Goal: Download file/media

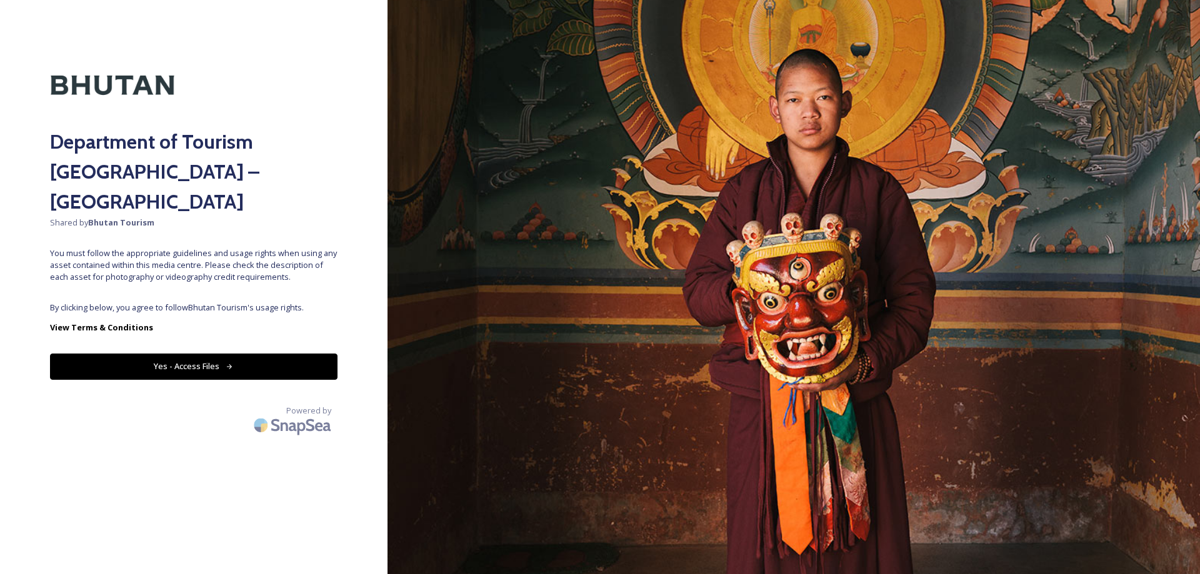
click at [144, 354] on button "Yes - Access Files" at bounding box center [193, 367] width 287 height 26
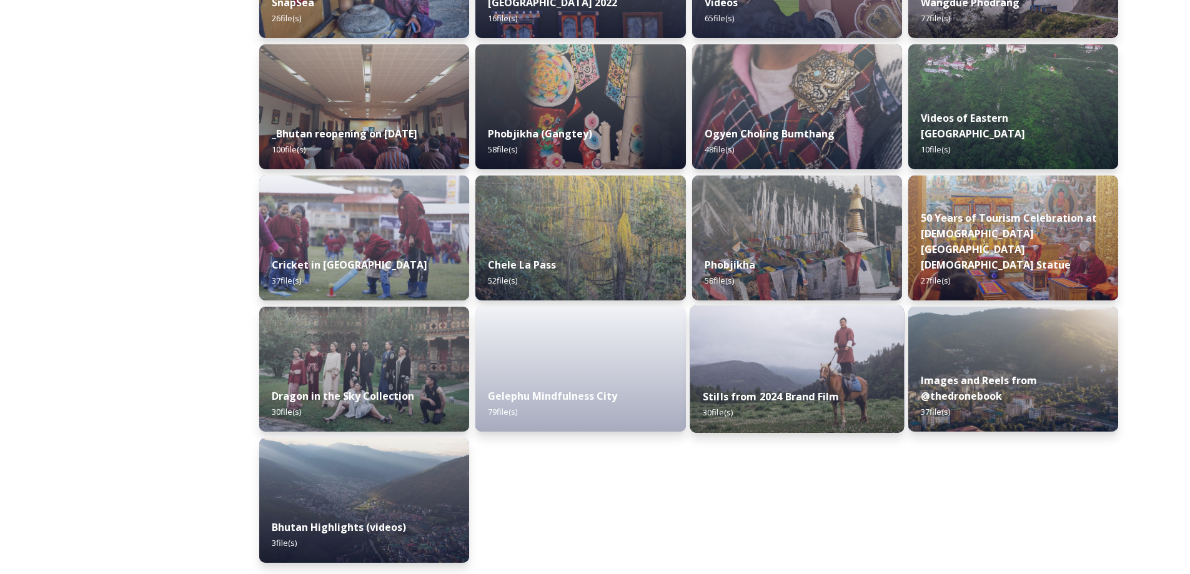
scroll to position [1469, 0]
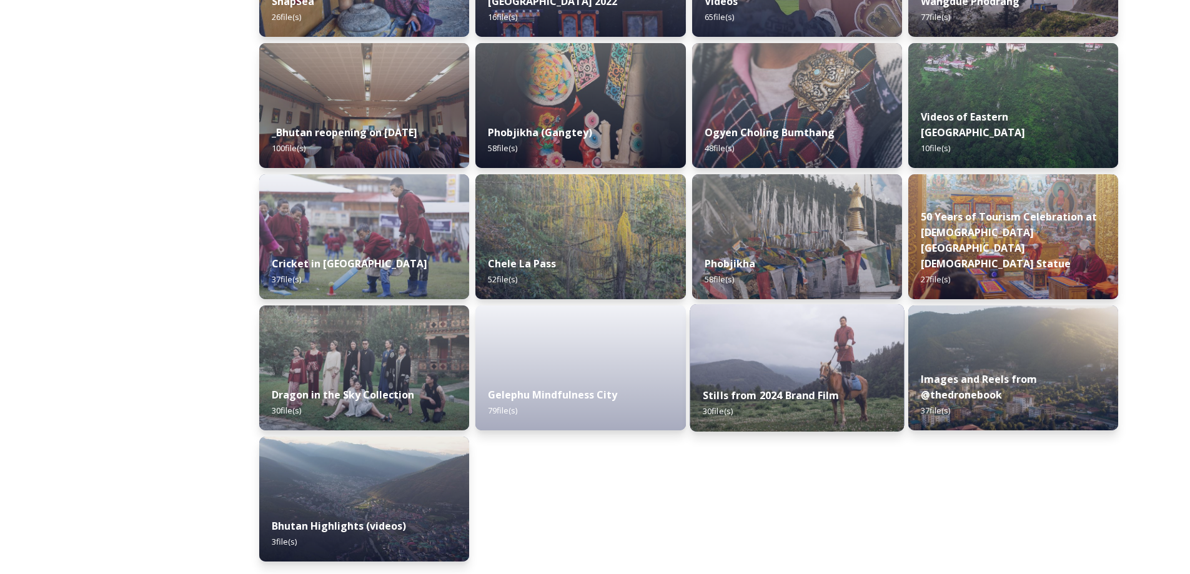
click at [851, 373] on img at bounding box center [797, 367] width 214 height 127
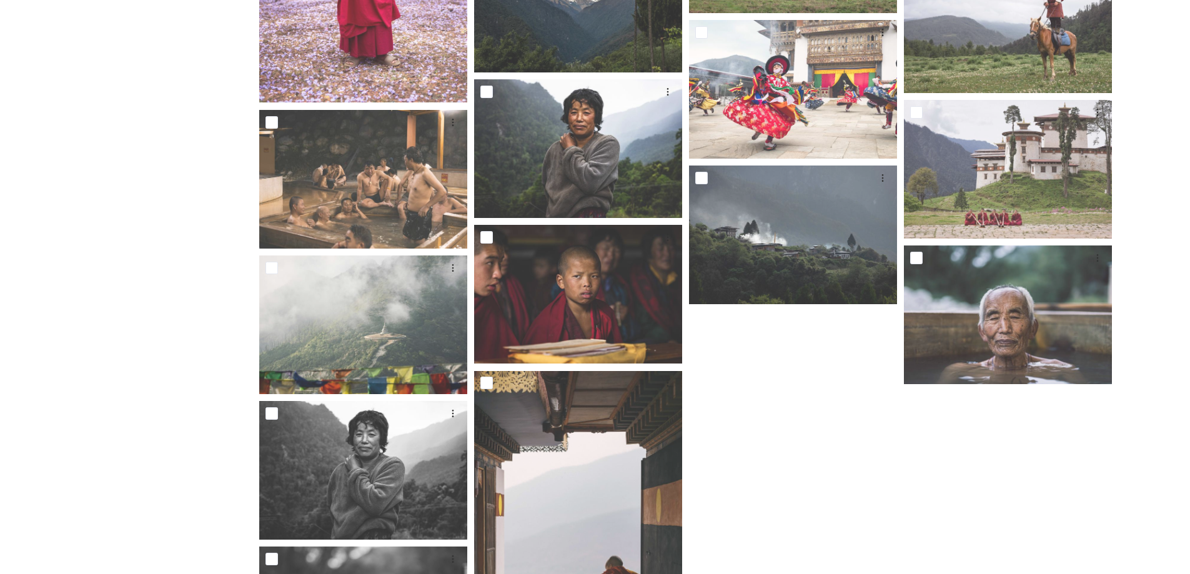
scroll to position [837, 0]
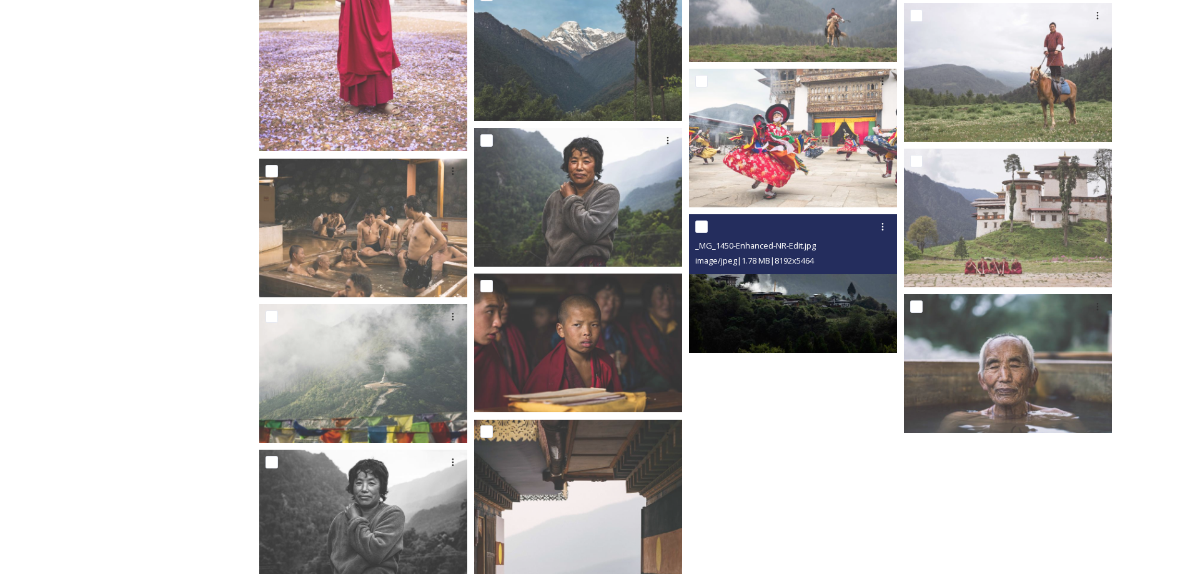
click at [821, 332] on img at bounding box center [793, 283] width 208 height 139
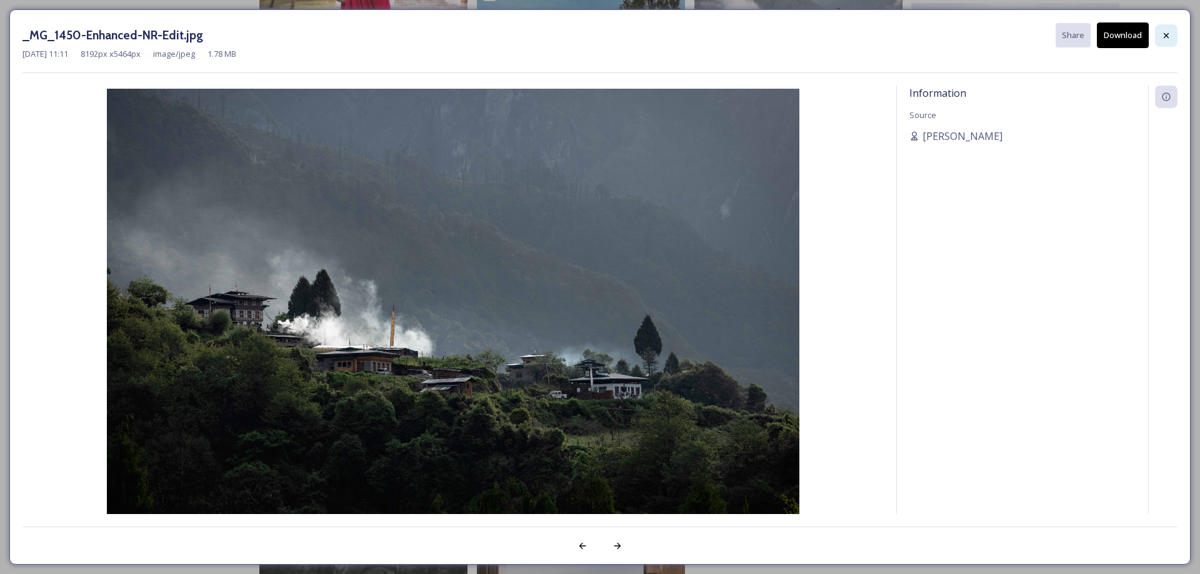
click at [1171, 37] on div at bounding box center [1166, 35] width 22 height 22
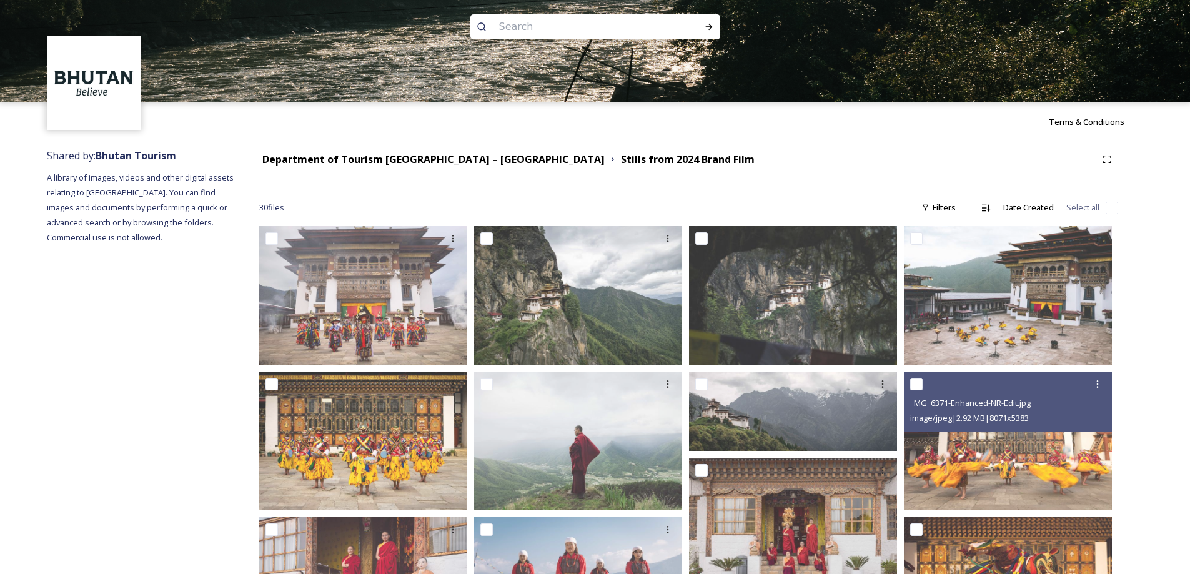
scroll to position [0, 0]
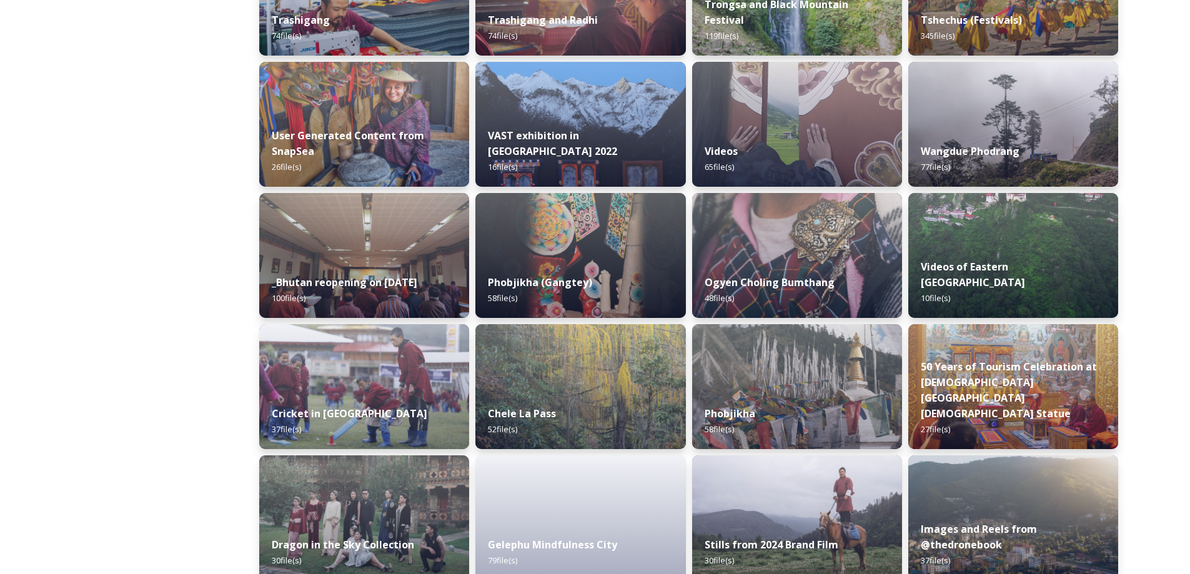
scroll to position [1469, 0]
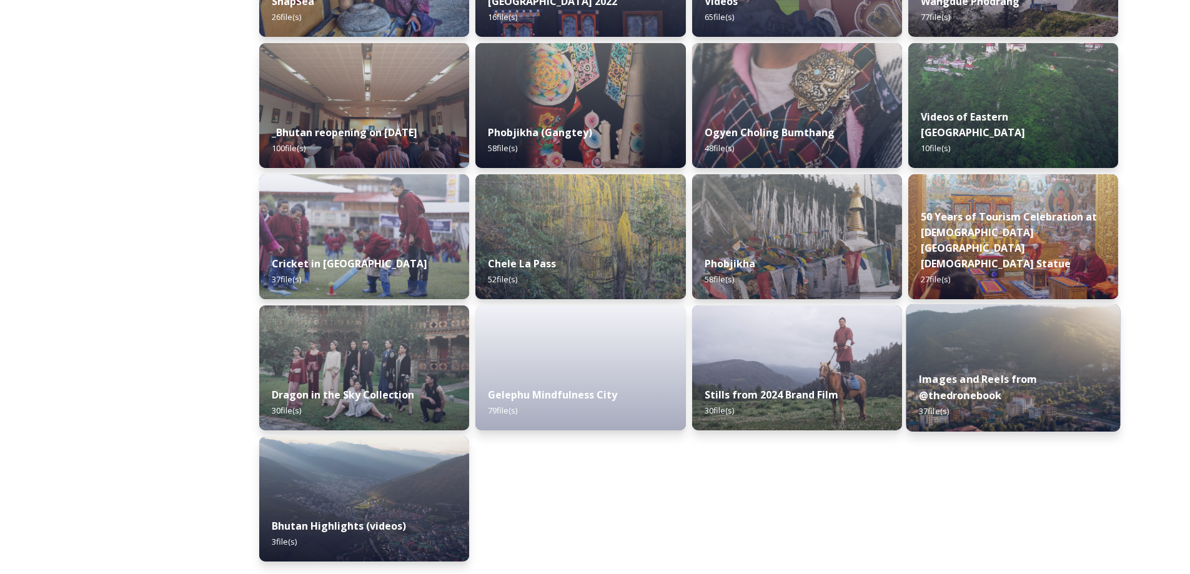
click at [1036, 368] on div "Images and Reels from @thedronebook 37 file(s)" at bounding box center [1013, 395] width 214 height 72
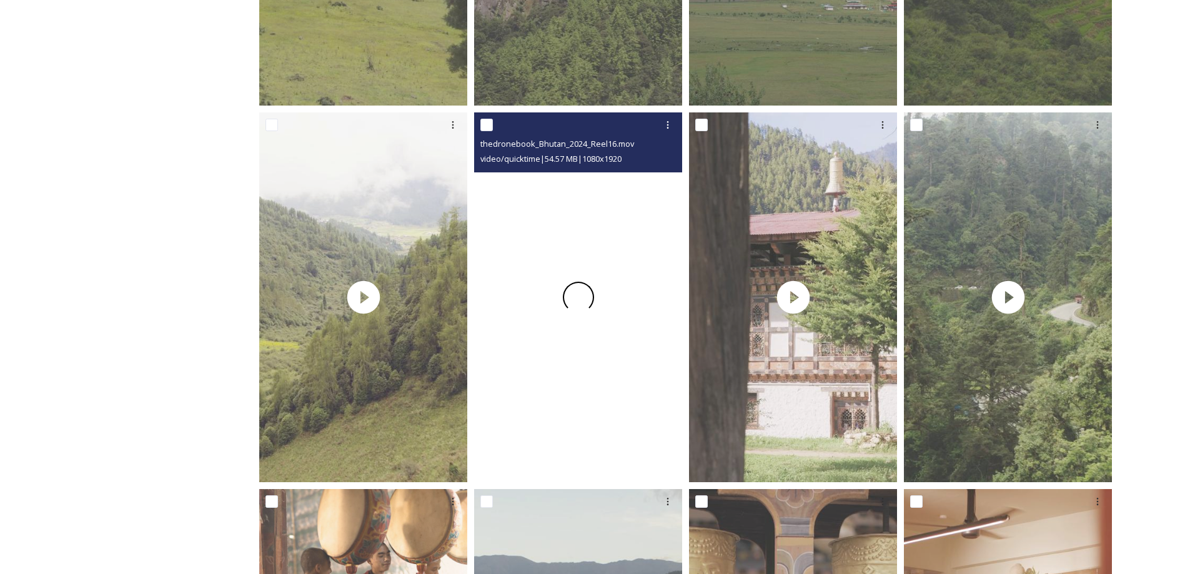
scroll to position [562, 0]
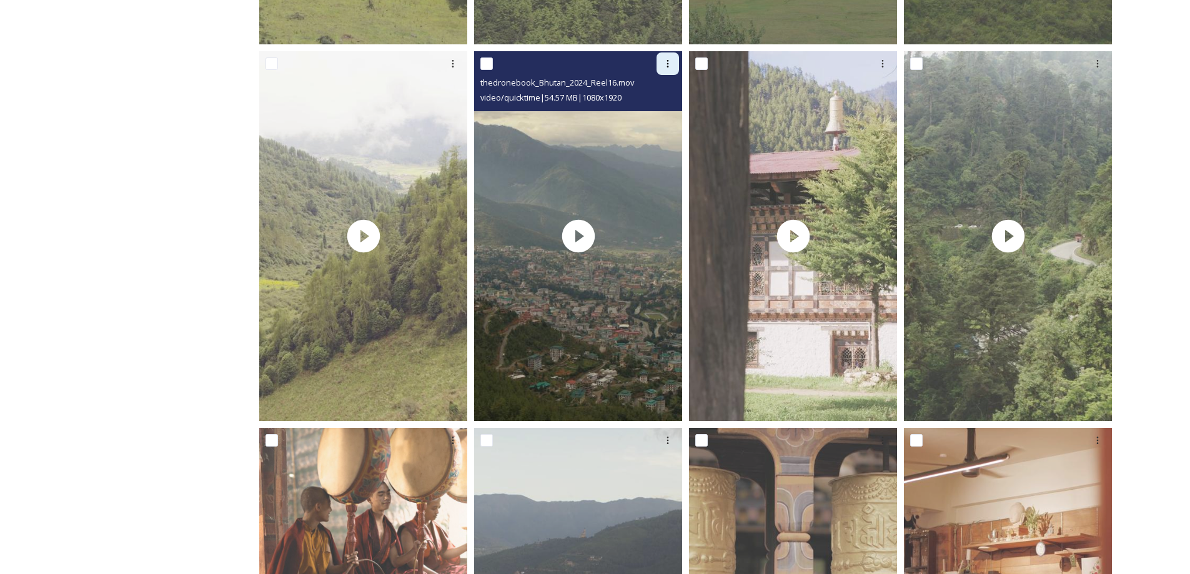
click at [666, 62] on icon at bounding box center [668, 64] width 10 height 10
click at [664, 116] on span "Download" at bounding box center [653, 115] width 38 height 12
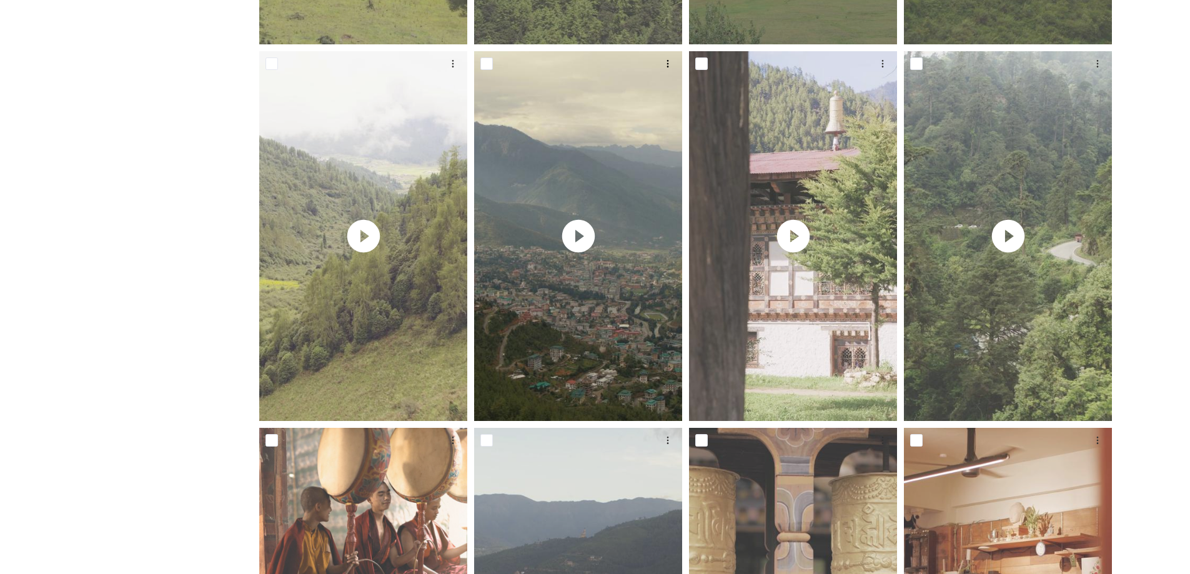
drag, startPoint x: 1176, startPoint y: 0, endPoint x: 1158, endPoint y: 72, distance: 73.9
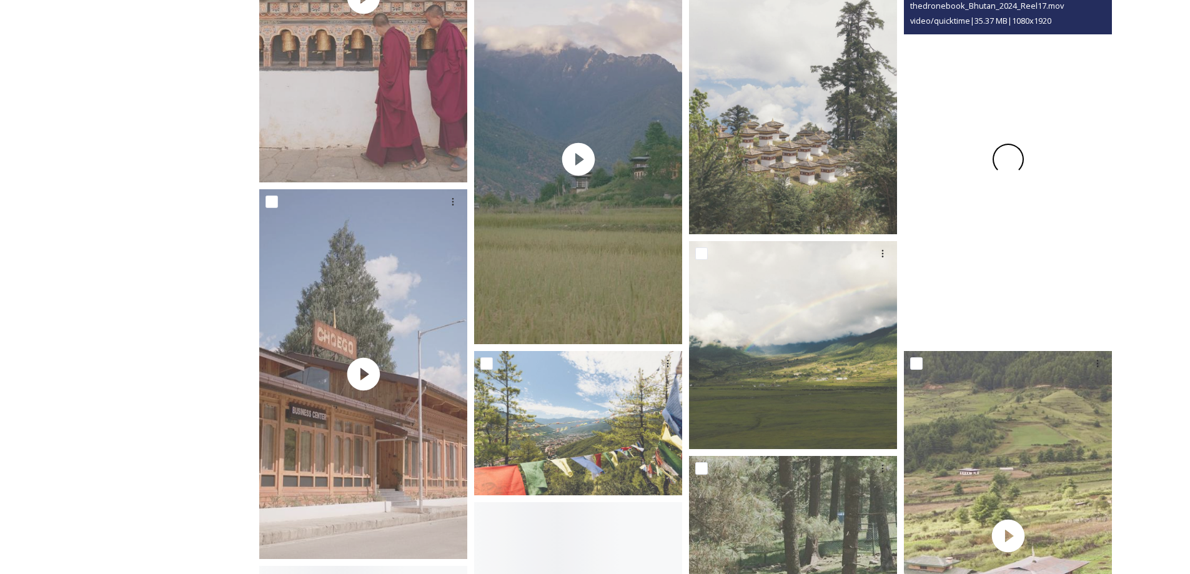
scroll to position [1624, 0]
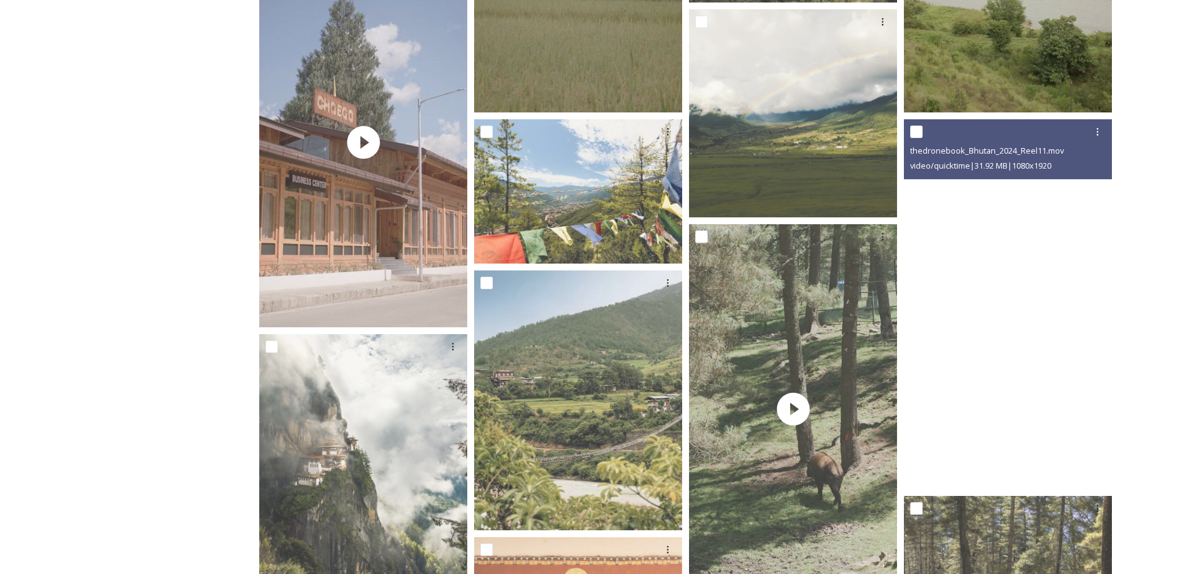
click at [1003, 367] on video "thedronebook_Bhutan_2024_Reel11.mov" at bounding box center [1008, 304] width 208 height 370
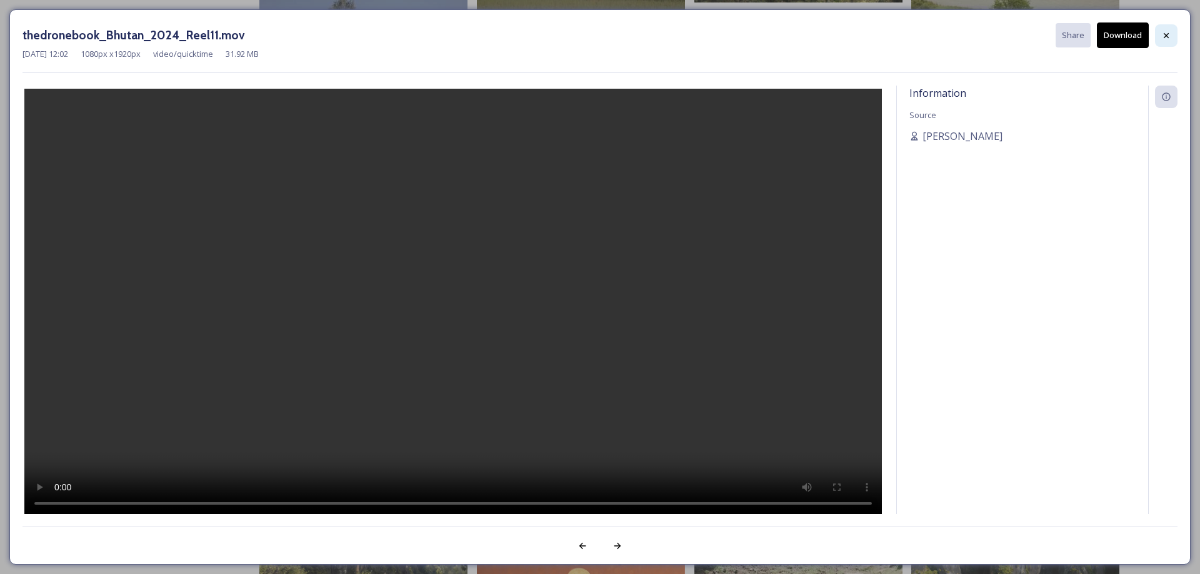
click at [1163, 34] on icon at bounding box center [1166, 36] width 10 height 10
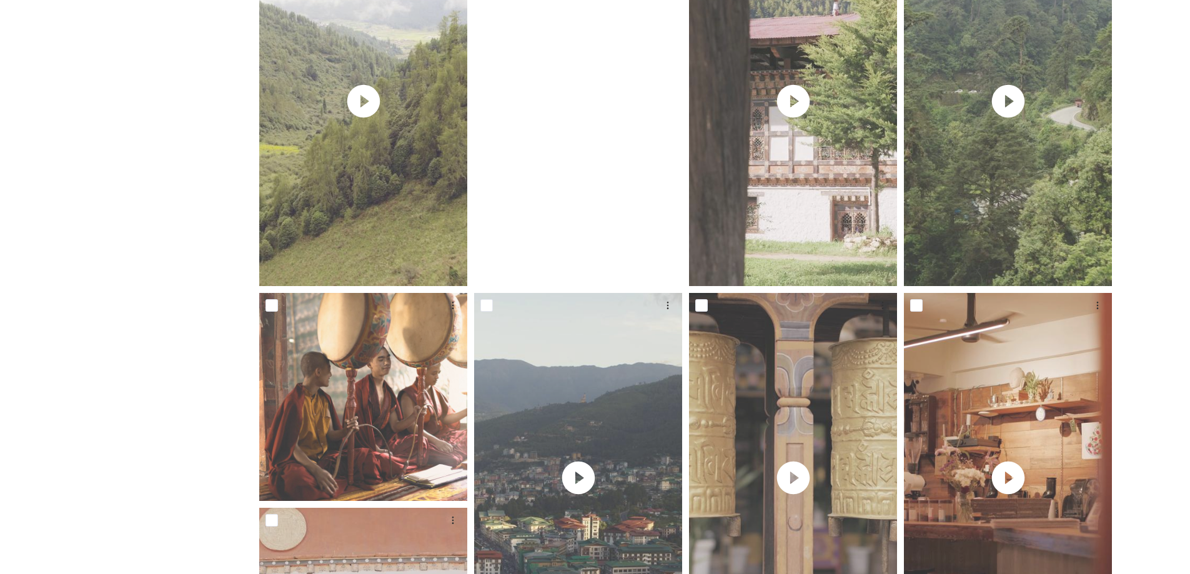
scroll to position [875, 0]
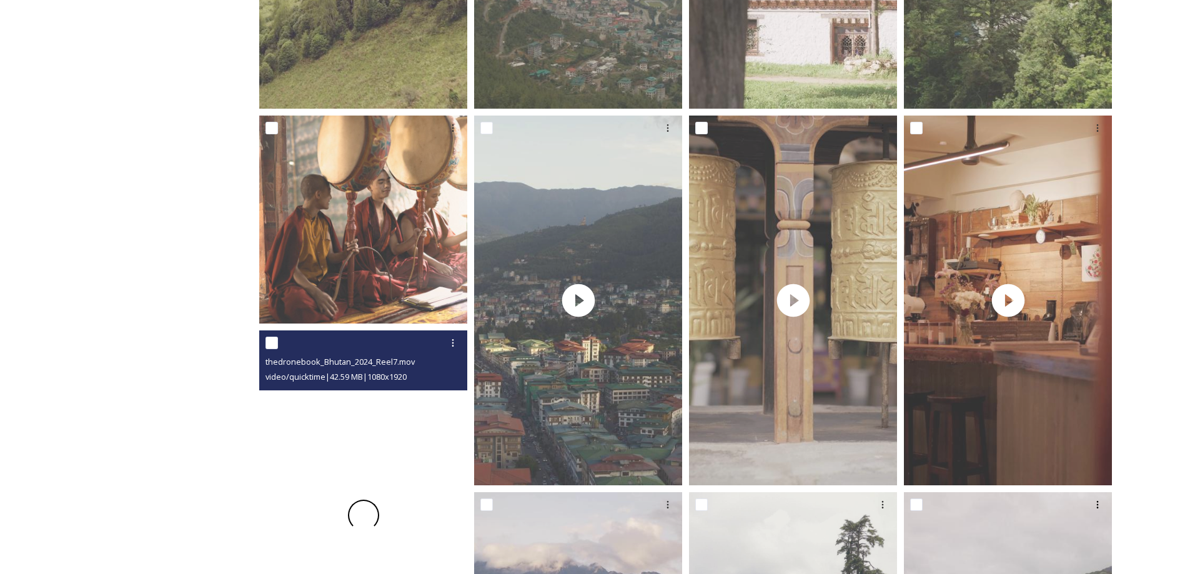
click at [414, 456] on div at bounding box center [363, 515] width 208 height 370
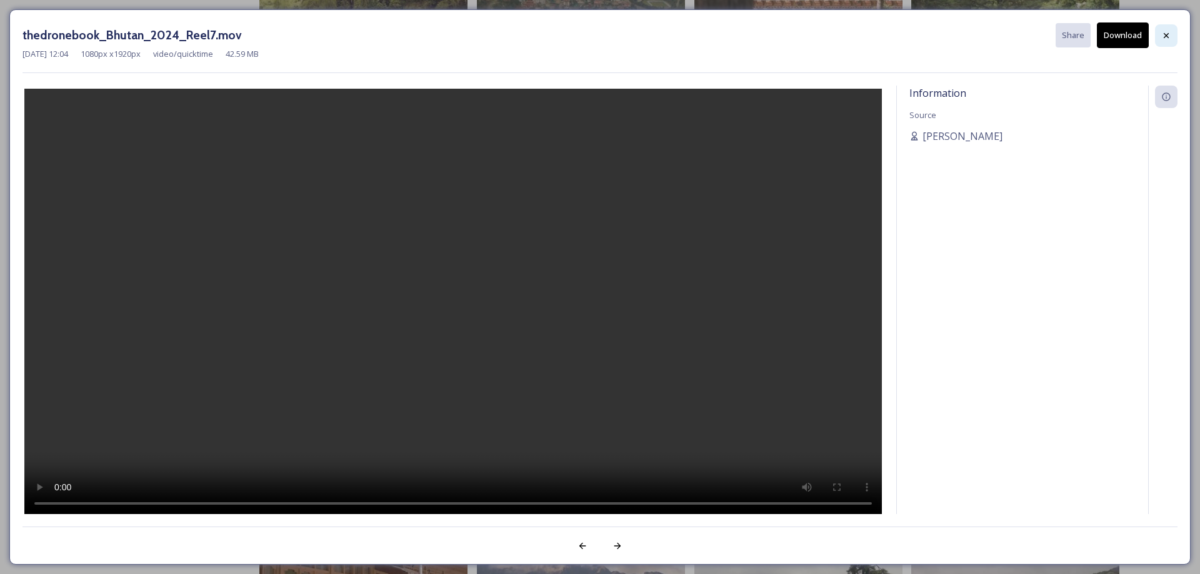
click at [1165, 39] on icon at bounding box center [1166, 36] width 10 height 10
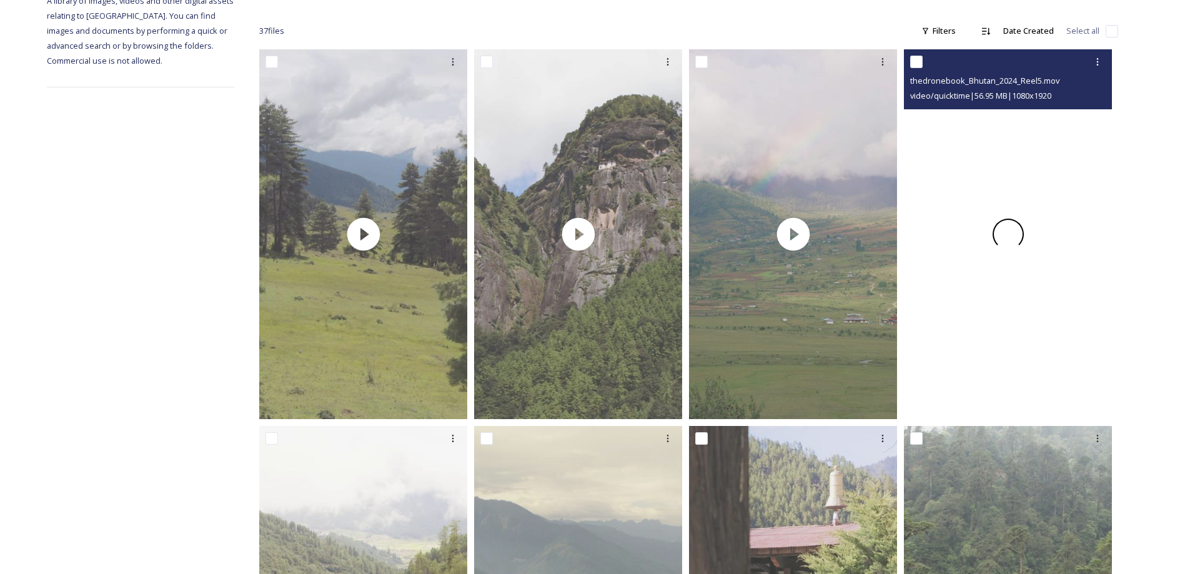
scroll to position [0, 0]
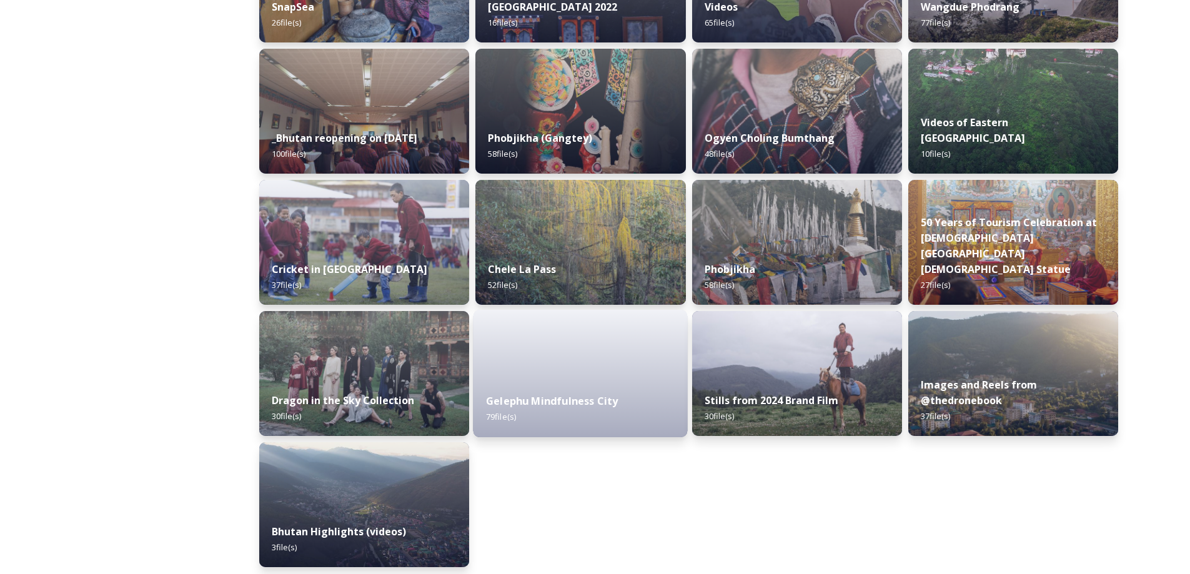
scroll to position [1469, 0]
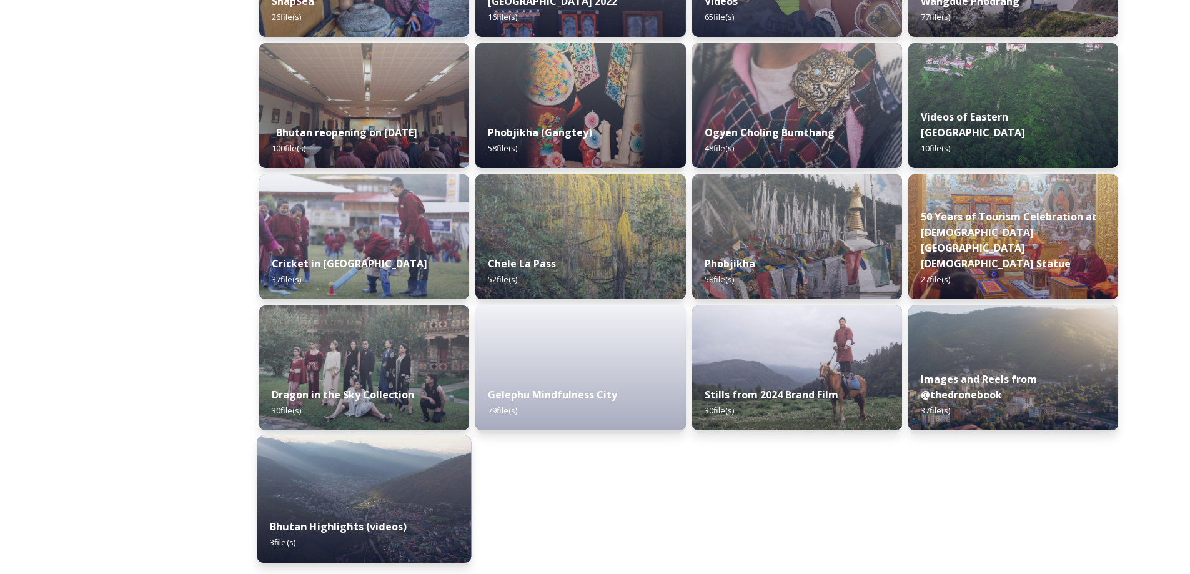
click at [385, 507] on div "Bhutan Highlights (videos) 3 file(s)" at bounding box center [364, 534] width 214 height 57
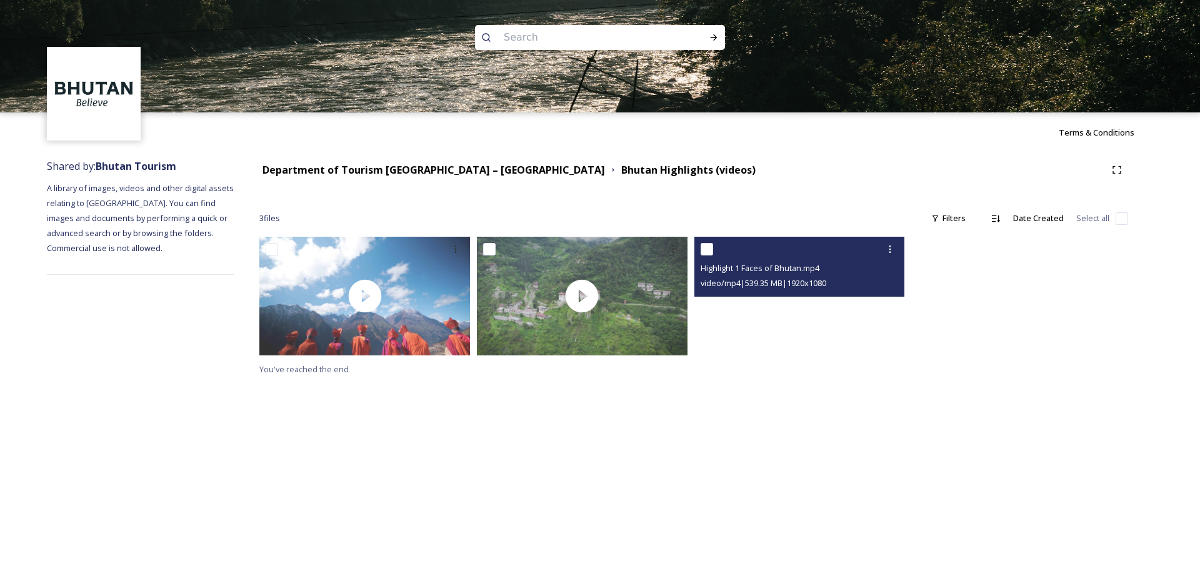
click at [750, 323] on video "Highlight 1 Faces of Bhutan.mp4" at bounding box center [799, 296] width 211 height 119
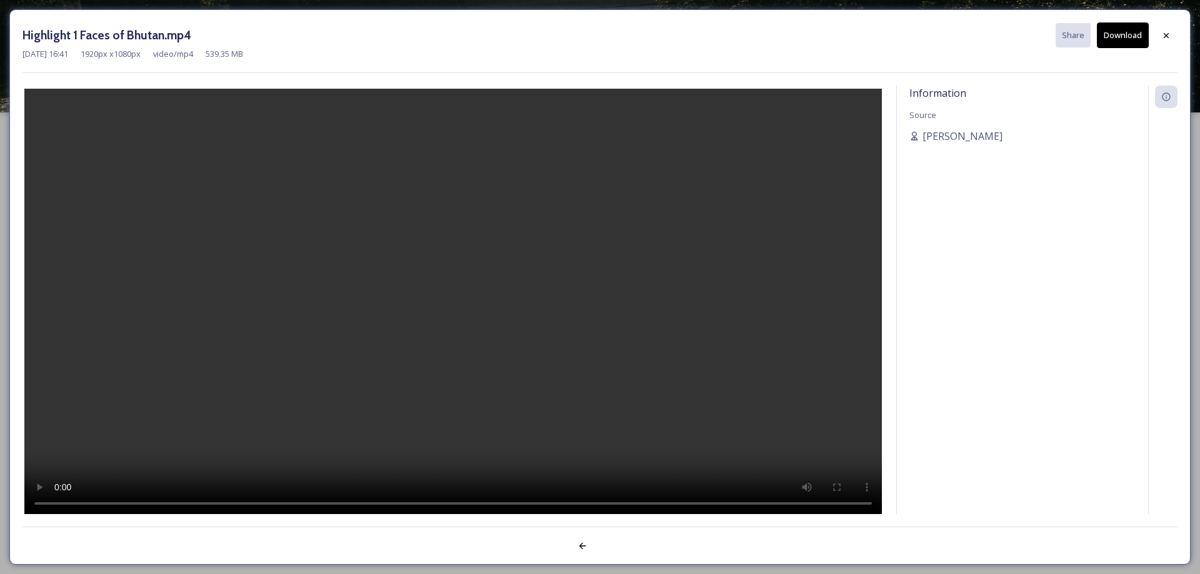
click at [641, 336] on video at bounding box center [452, 303] width 857 height 429
click at [1116, 37] on button "Download" at bounding box center [1122, 35] width 52 height 26
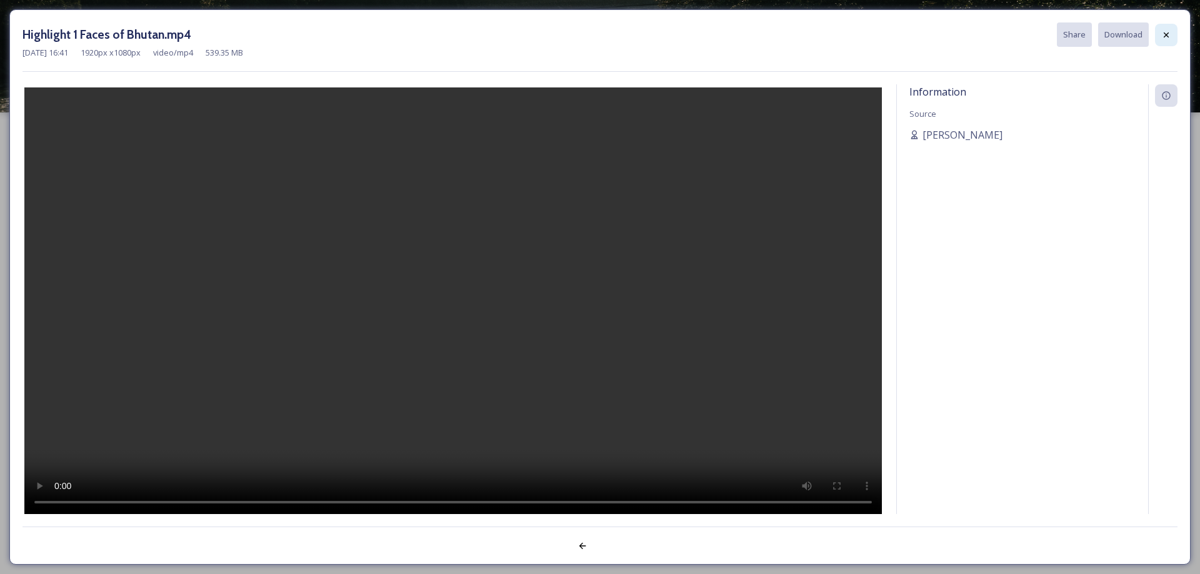
click at [1169, 33] on icon at bounding box center [1166, 35] width 10 height 10
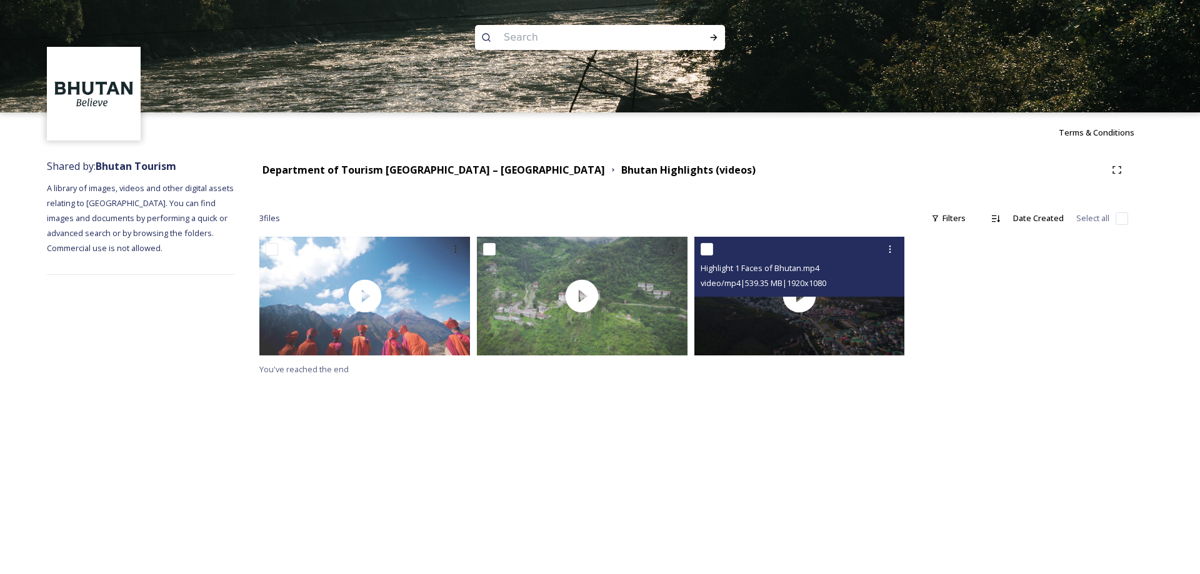
click at [705, 251] on input "checkbox" at bounding box center [706, 249] width 12 height 12
checkbox input "true"
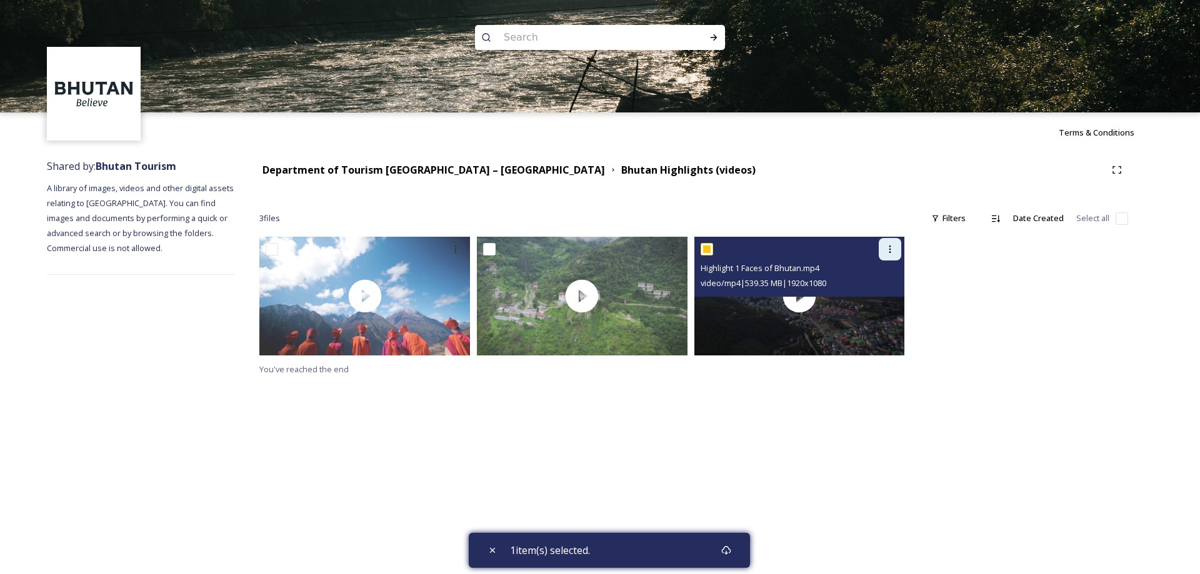
click at [883, 253] on div at bounding box center [889, 249] width 22 height 22
click at [885, 301] on span "Download" at bounding box center [875, 301] width 38 height 12
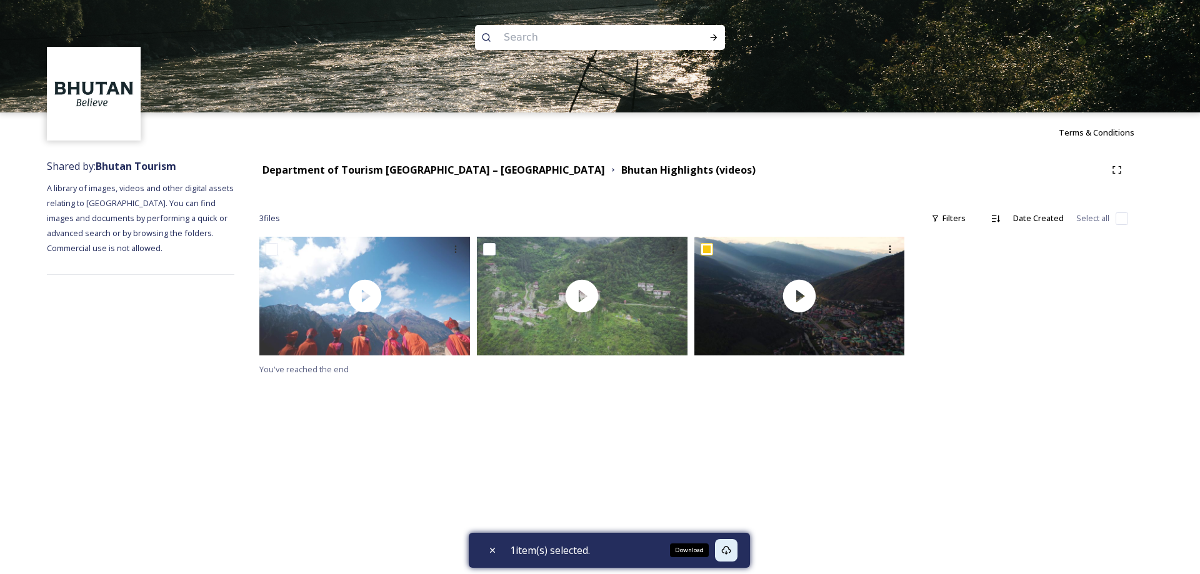
click at [731, 550] on icon at bounding box center [726, 550] width 10 height 10
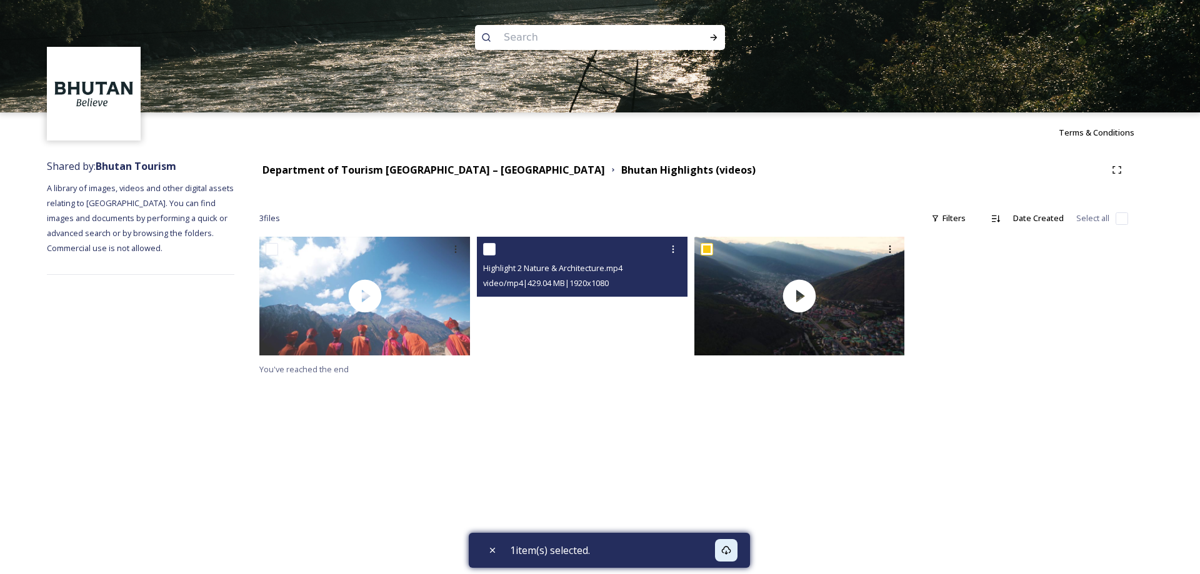
click at [578, 331] on video "Highlight 2 Nature & Architecture.mp4" at bounding box center [582, 296] width 211 height 119
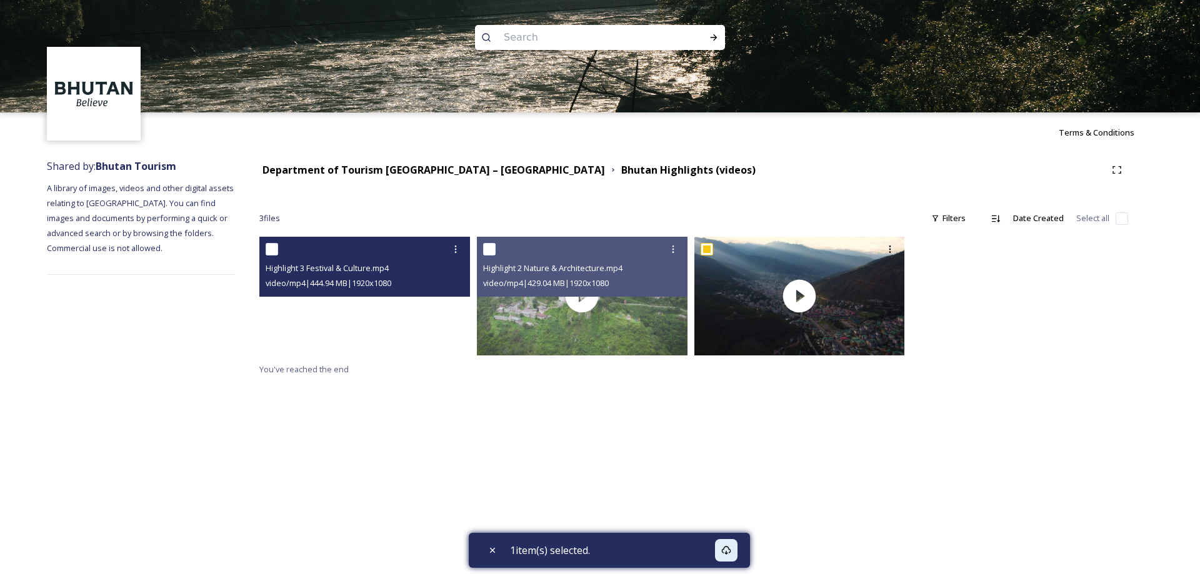
click at [297, 325] on video "Highlight 3 Festival & Culture.mp4" at bounding box center [364, 296] width 211 height 119
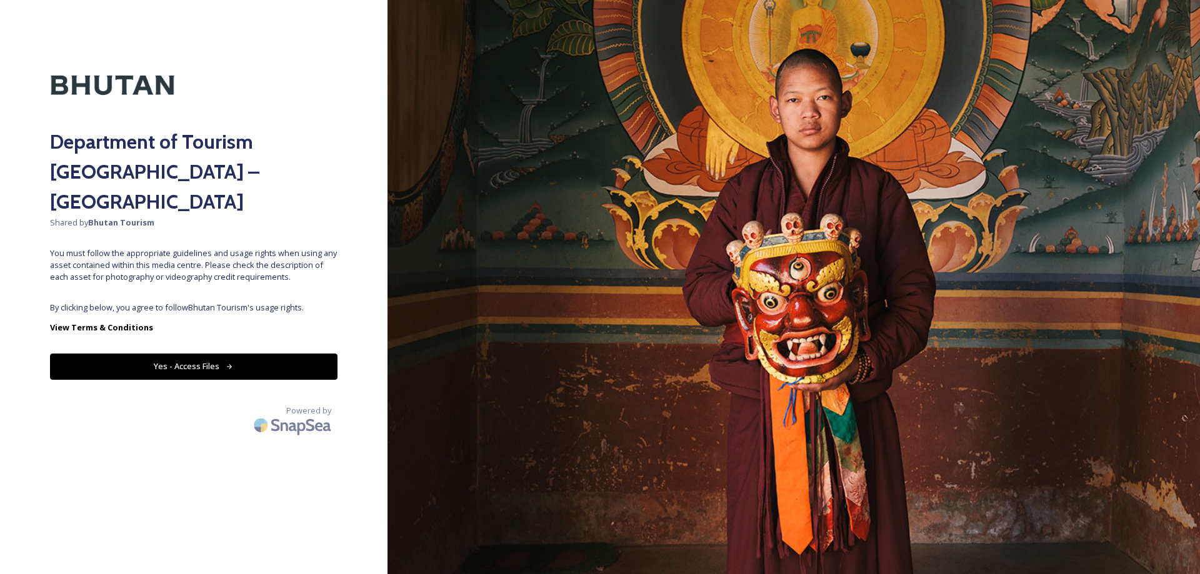
click at [303, 354] on button "Yes - Access Files" at bounding box center [193, 367] width 287 height 26
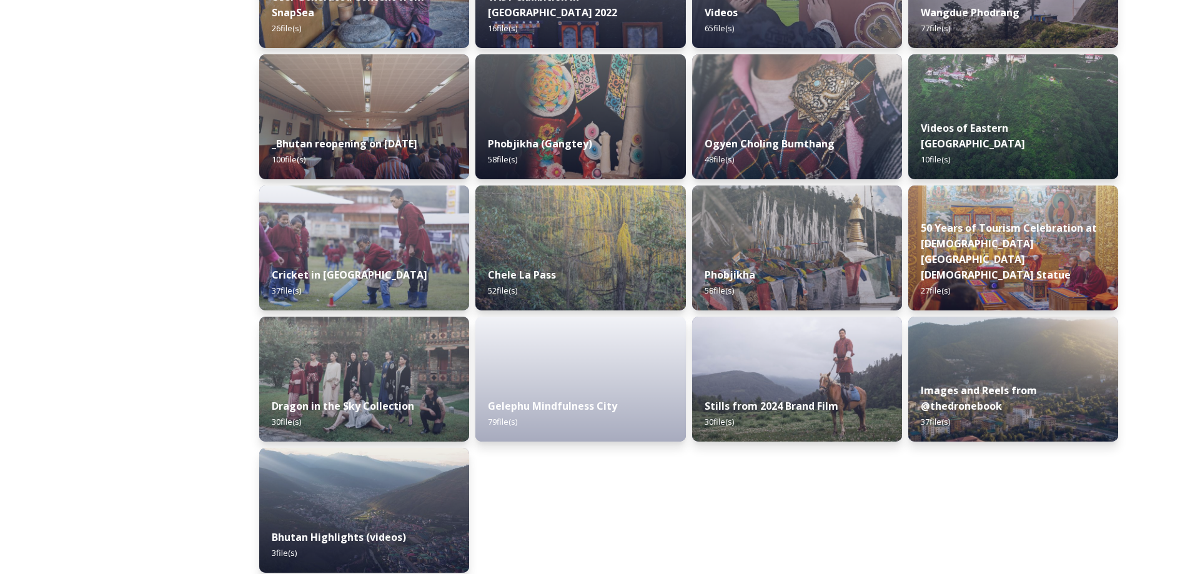
scroll to position [1469, 0]
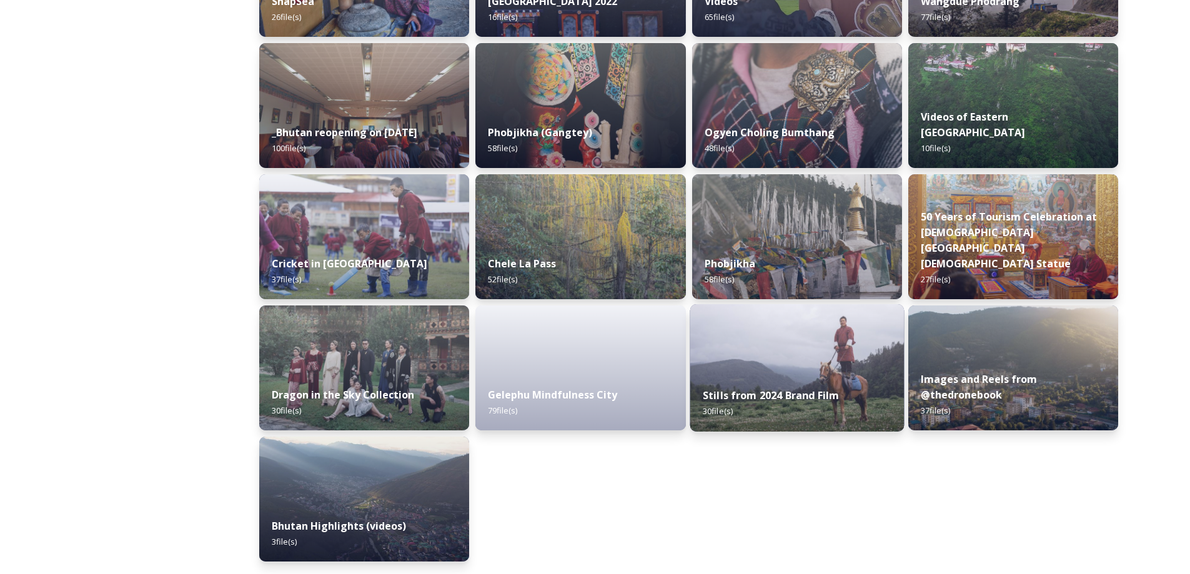
click at [790, 379] on div "Stills from 2024 Brand Film 30 file(s)" at bounding box center [797, 403] width 214 height 57
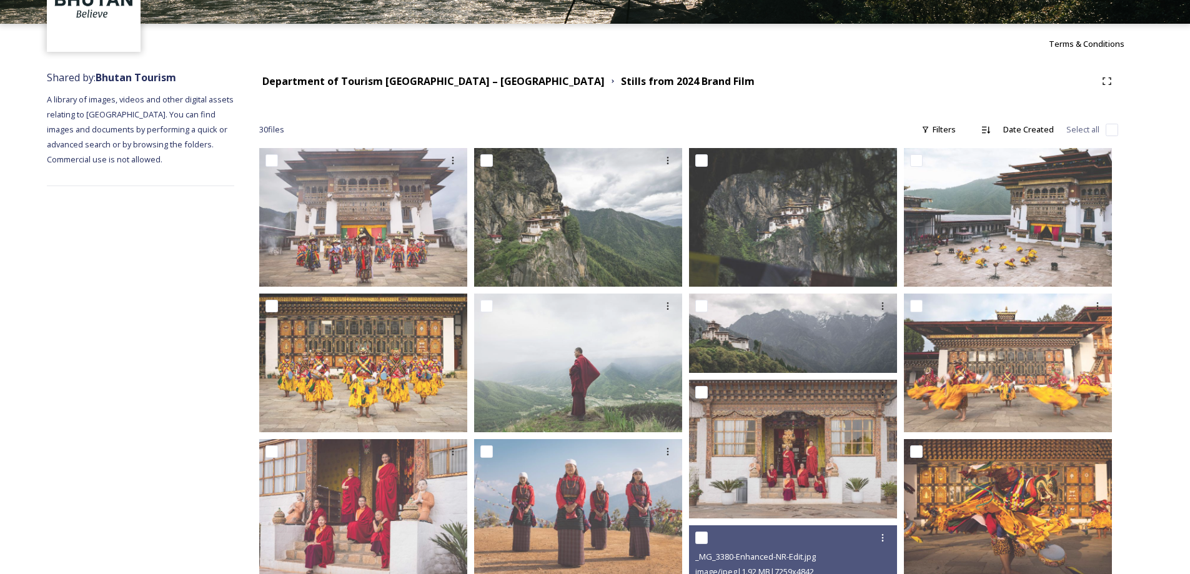
scroll to position [62, 0]
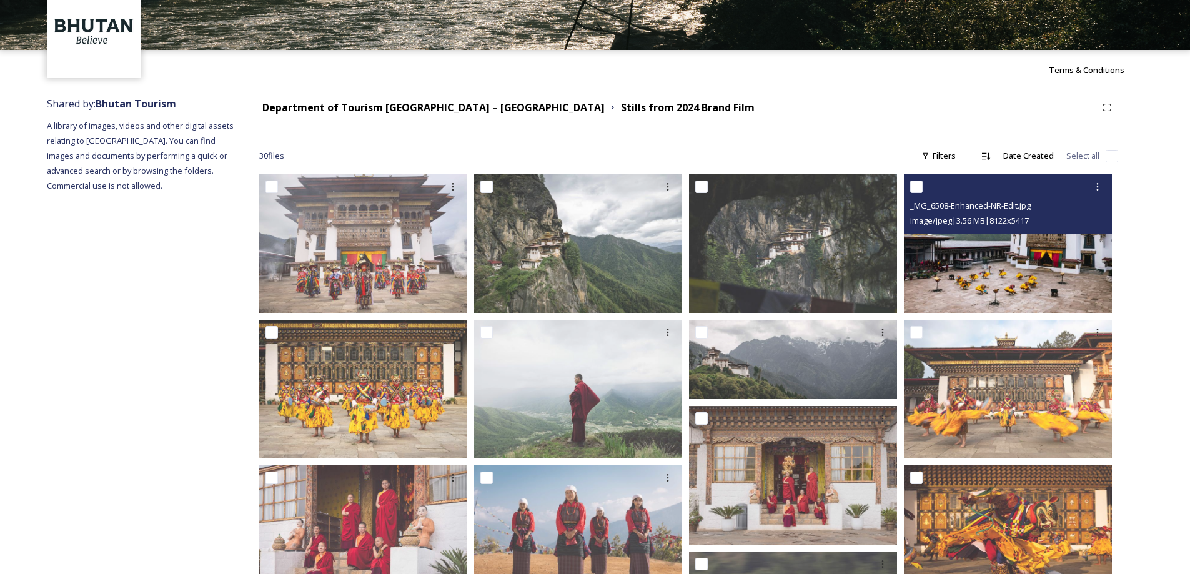
click at [960, 271] on img at bounding box center [1008, 243] width 208 height 139
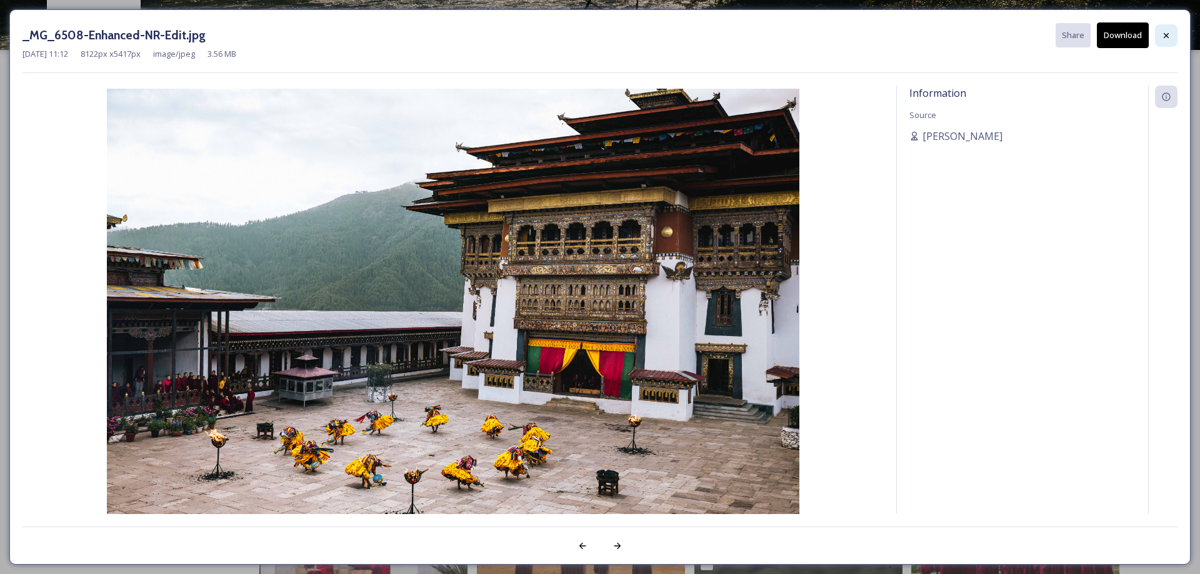
click at [1166, 40] on icon at bounding box center [1166, 36] width 10 height 10
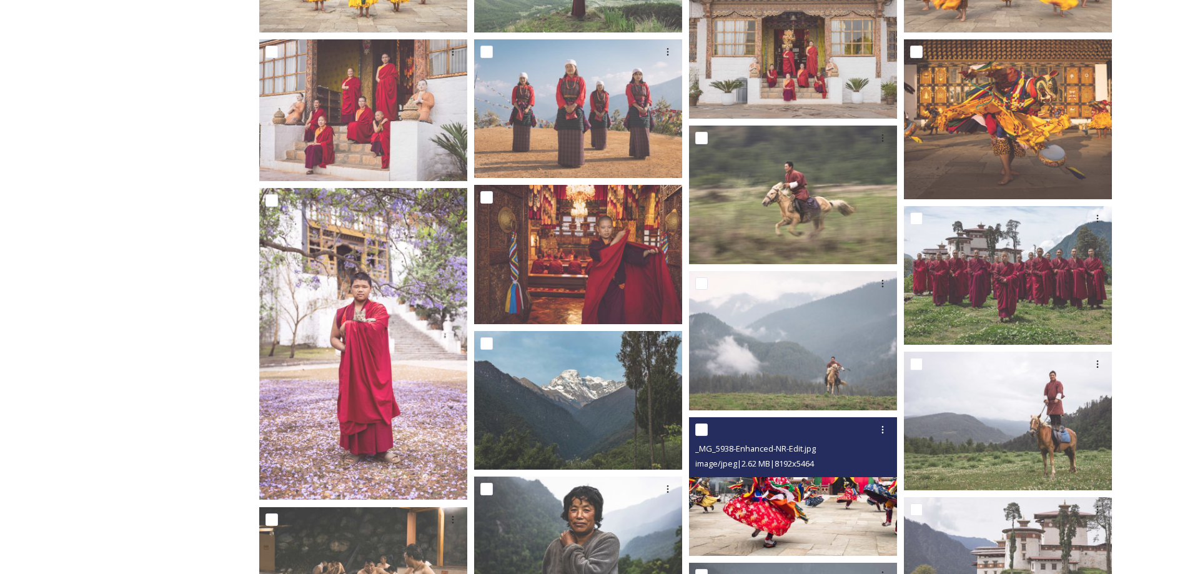
scroll to position [437, 0]
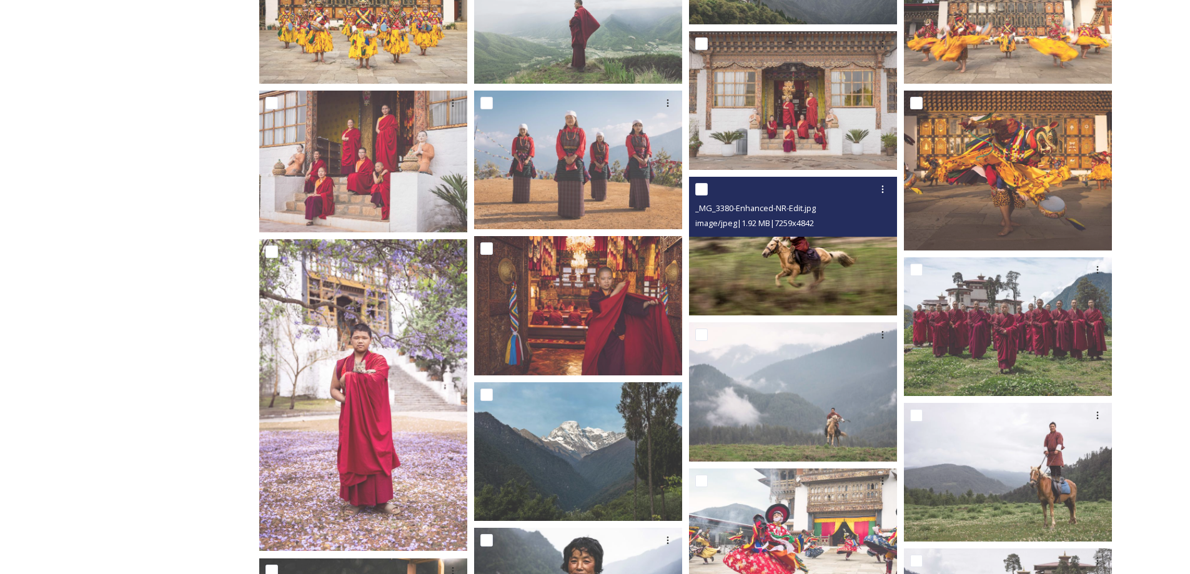
click at [837, 245] on img at bounding box center [793, 246] width 208 height 139
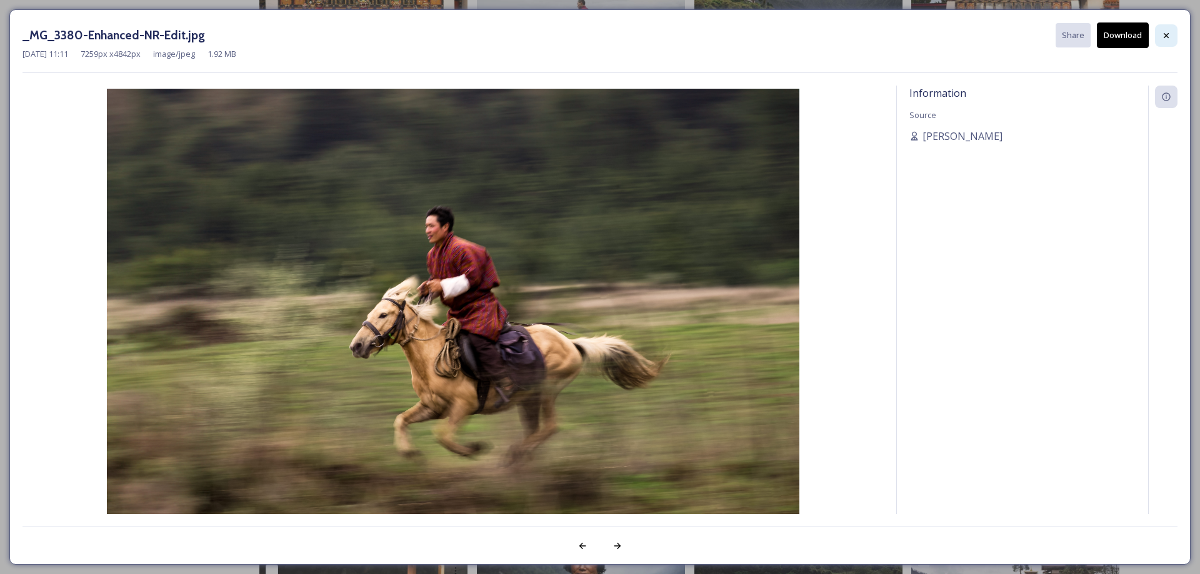
click at [1161, 37] on icon at bounding box center [1166, 36] width 10 height 10
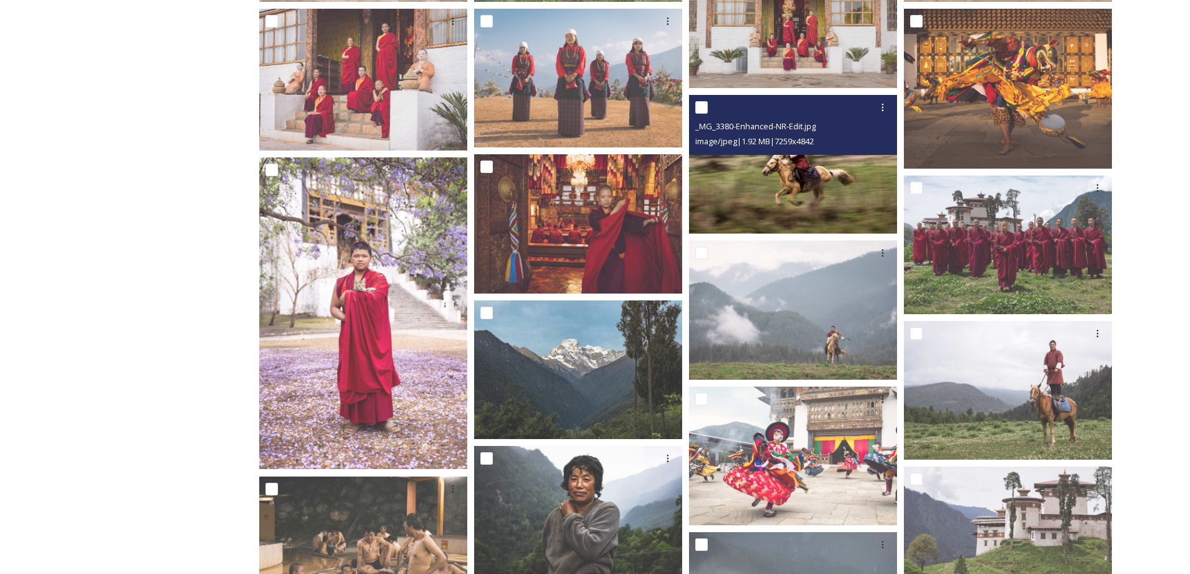
scroll to position [812, 0]
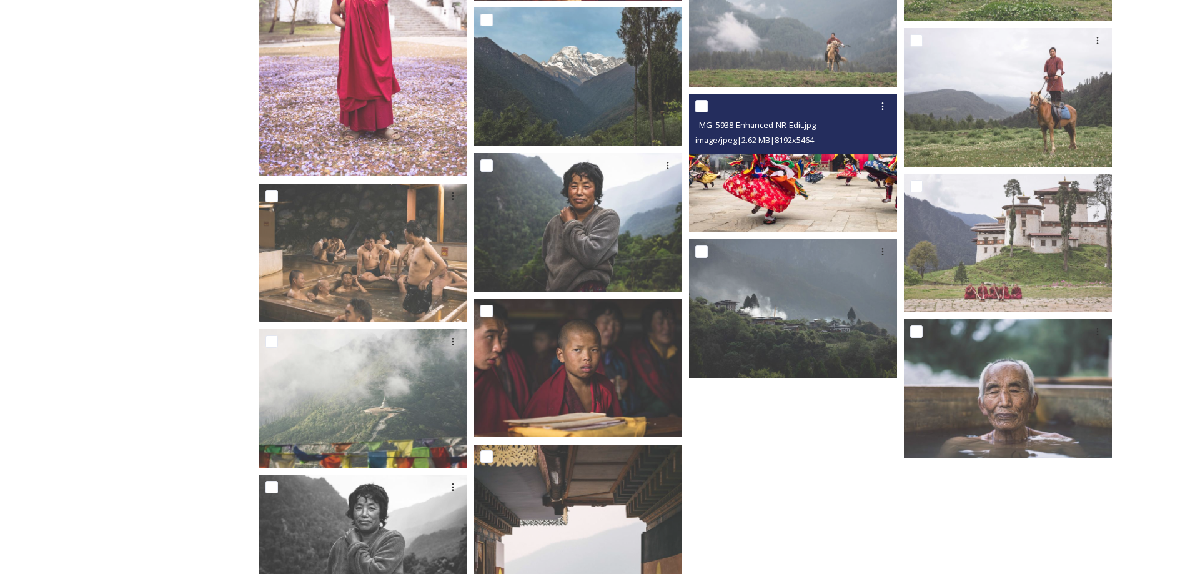
click at [795, 189] on img at bounding box center [793, 163] width 208 height 139
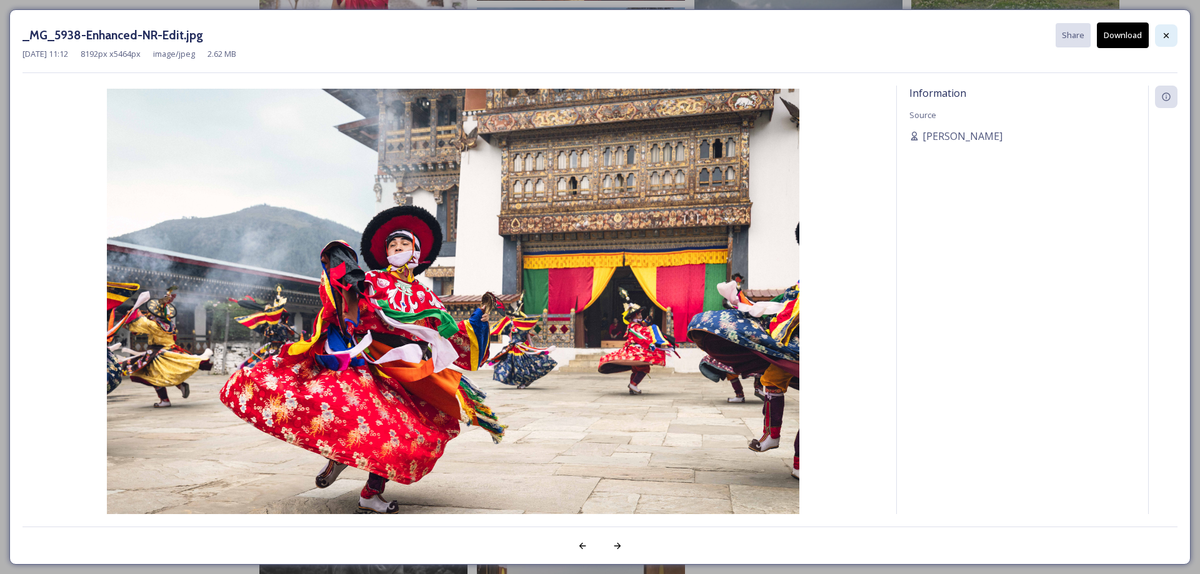
click at [1166, 34] on icon at bounding box center [1166, 36] width 10 height 10
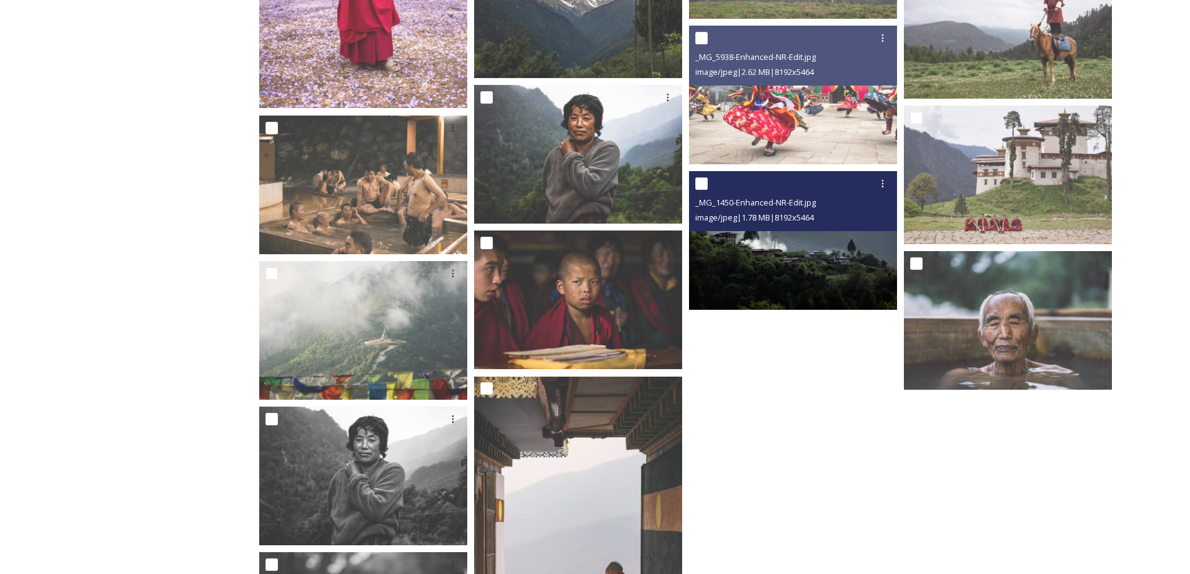
scroll to position [1025, 0]
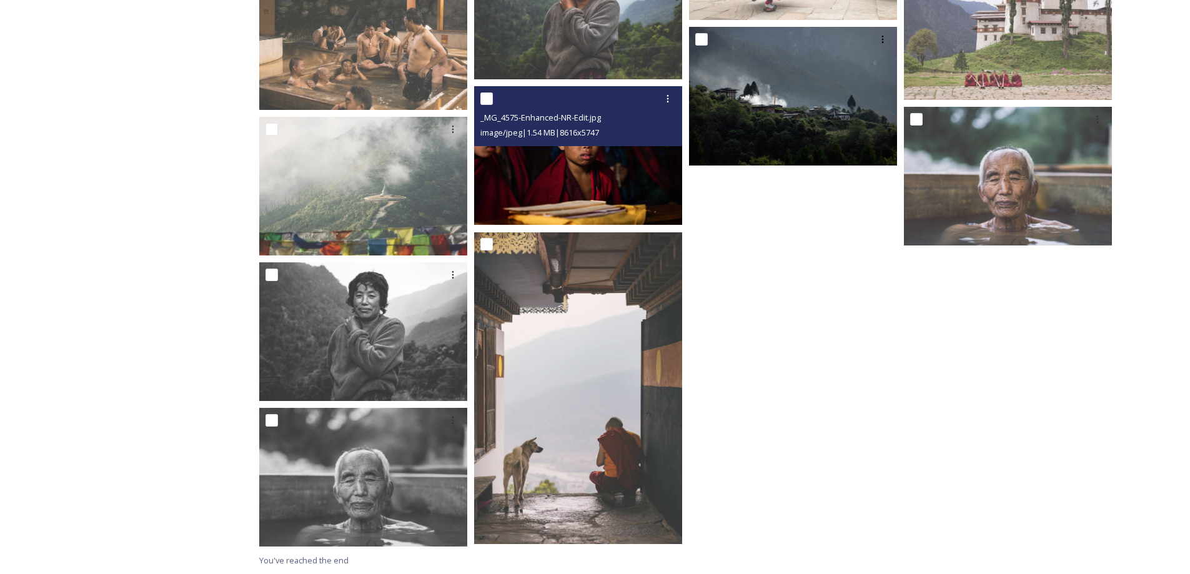
click at [585, 201] on img at bounding box center [578, 155] width 208 height 139
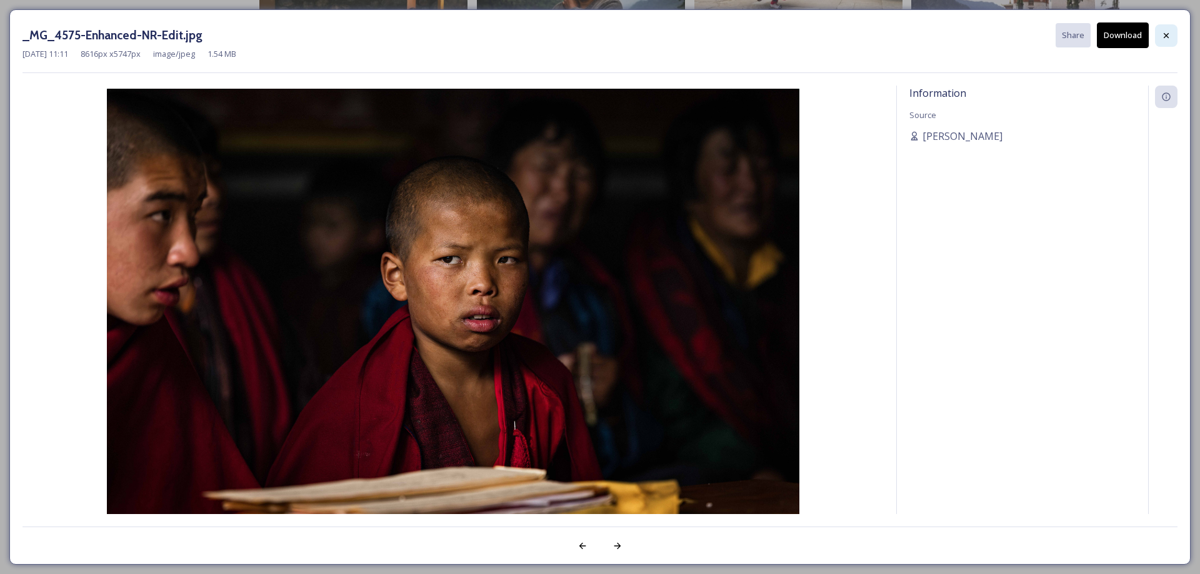
click at [1163, 36] on icon at bounding box center [1166, 36] width 10 height 10
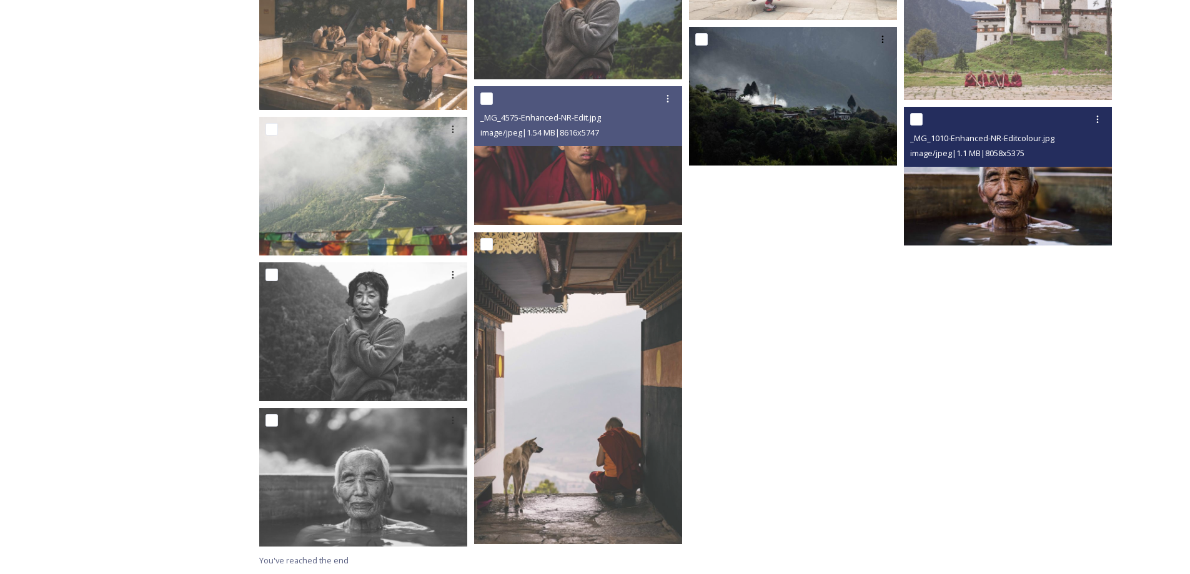
click at [1009, 227] on img at bounding box center [1008, 176] width 208 height 139
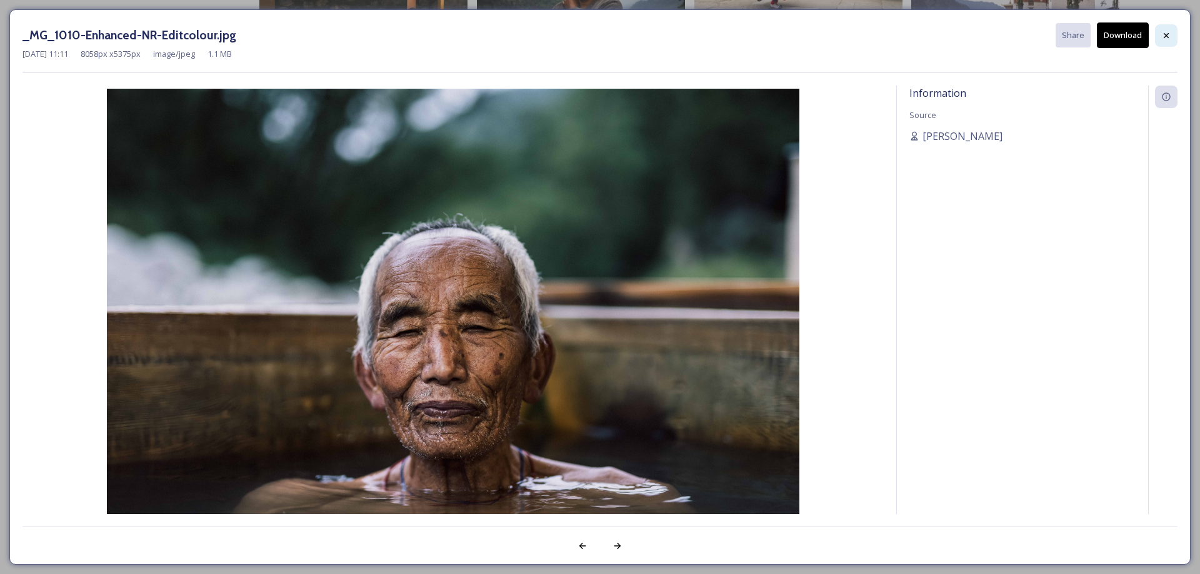
click at [1161, 34] on icon at bounding box center [1166, 36] width 10 height 10
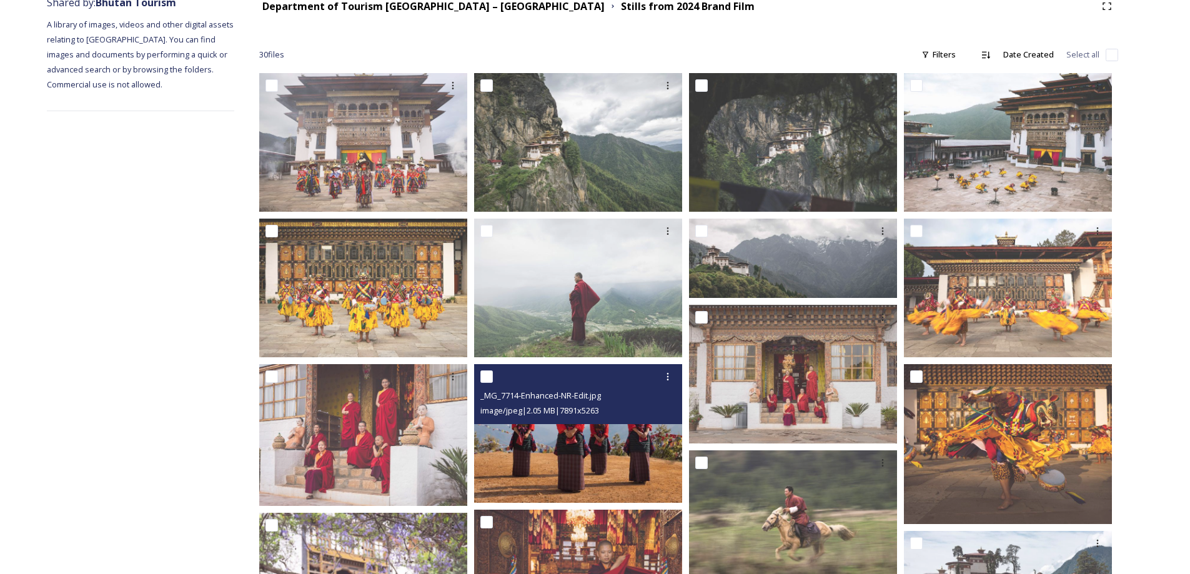
scroll to position [0, 0]
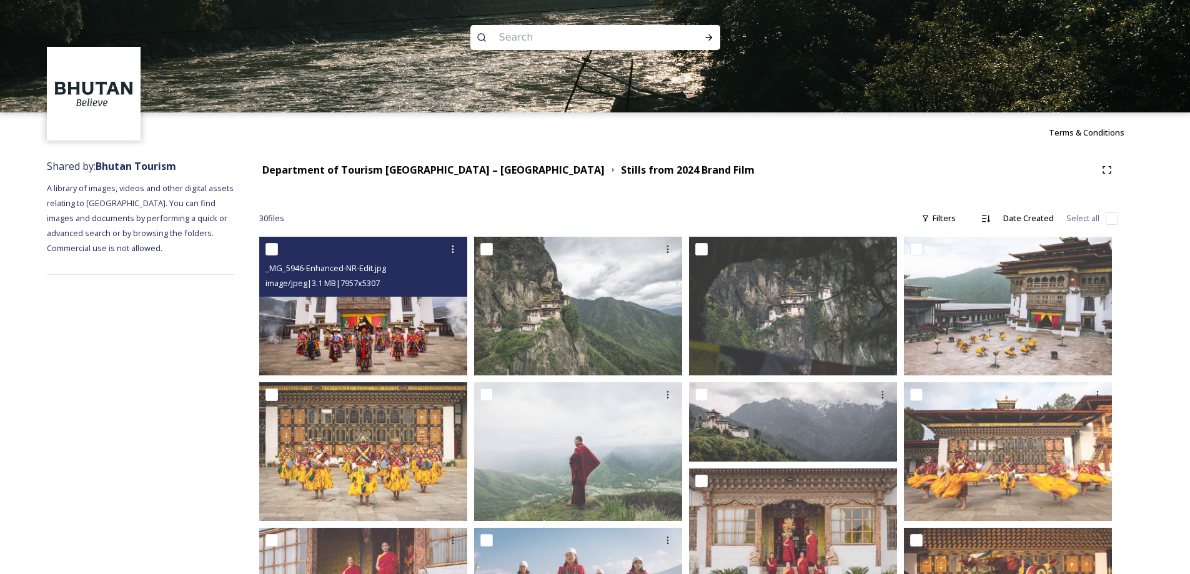
click at [421, 322] on img at bounding box center [363, 306] width 208 height 139
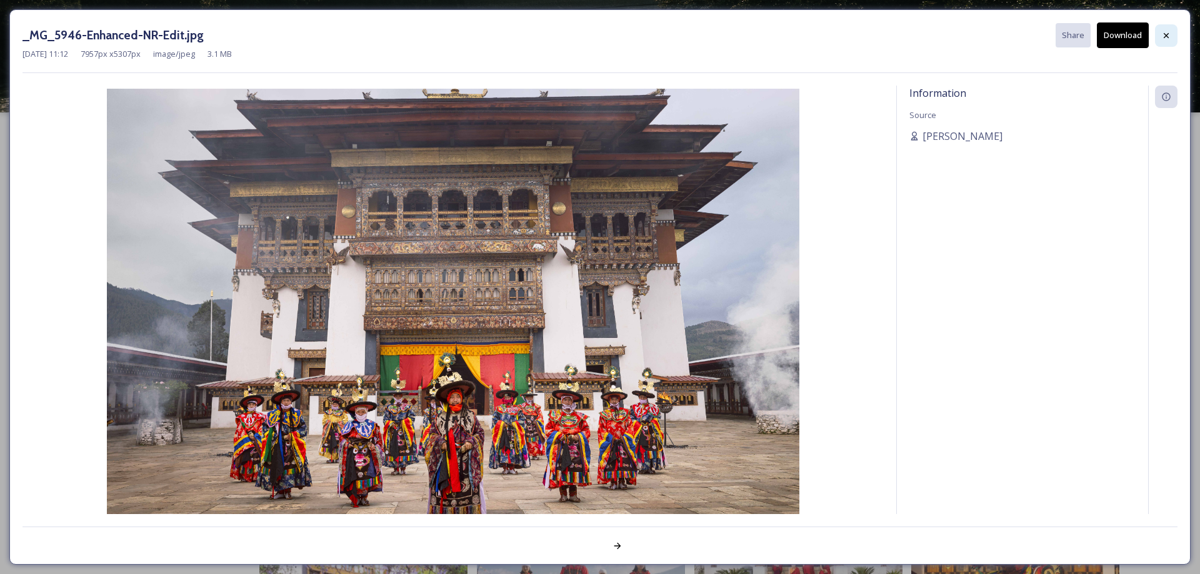
click at [1164, 39] on icon at bounding box center [1166, 36] width 10 height 10
